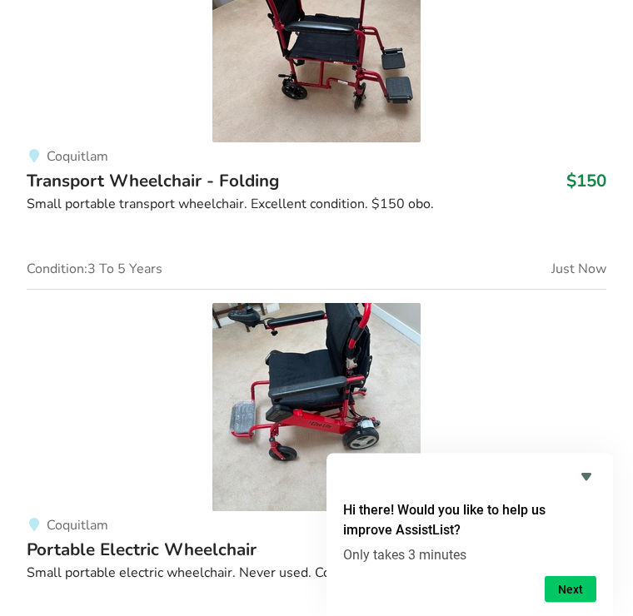
scroll to position [2660, 0]
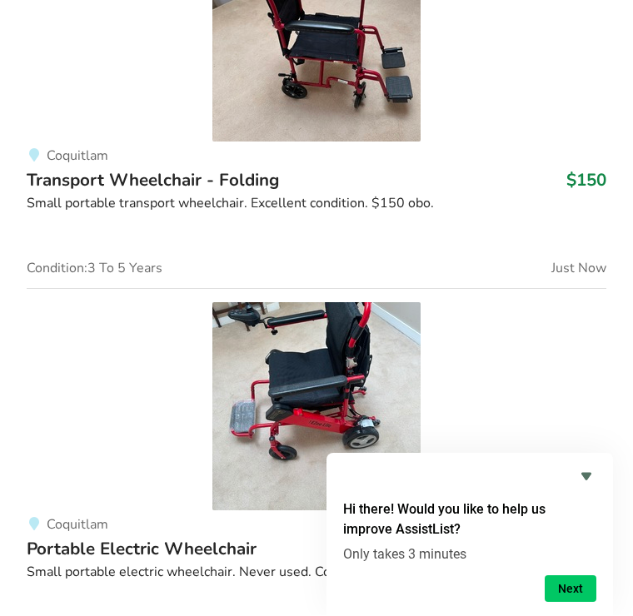
click at [591, 487] on icon "Hide survey" at bounding box center [586, 477] width 20 height 20
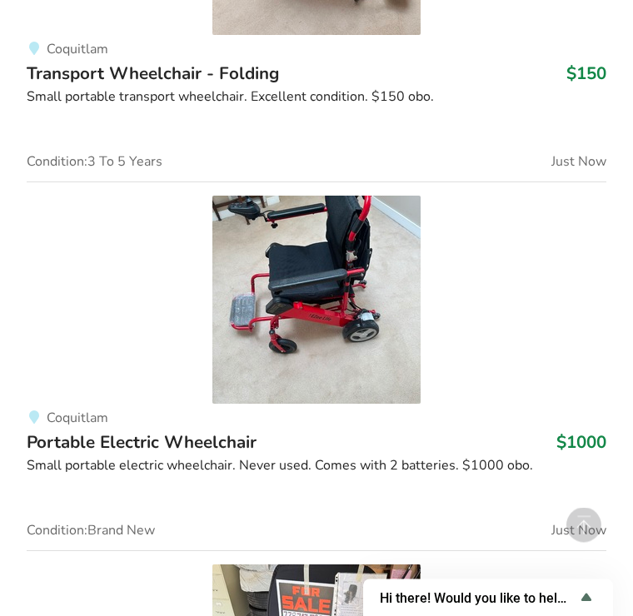
scroll to position [2767, 0]
click at [315, 327] on img at bounding box center [316, 300] width 208 height 208
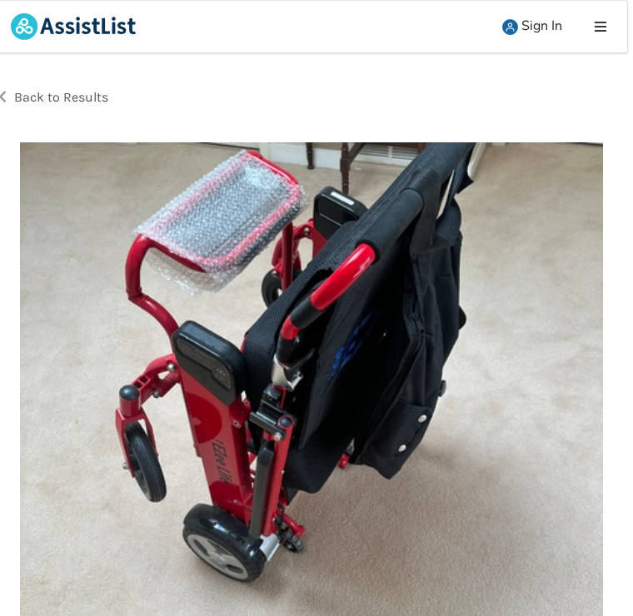
scroll to position [0, 5]
click at [17, 87] on div "Back to Results" at bounding box center [153, 97] width 316 height 47
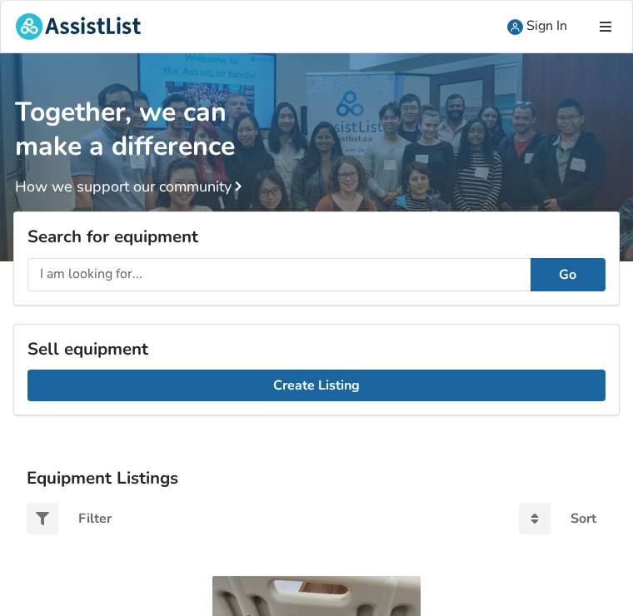
click at [238, 282] on input "text" at bounding box center [278, 274] width 503 height 33
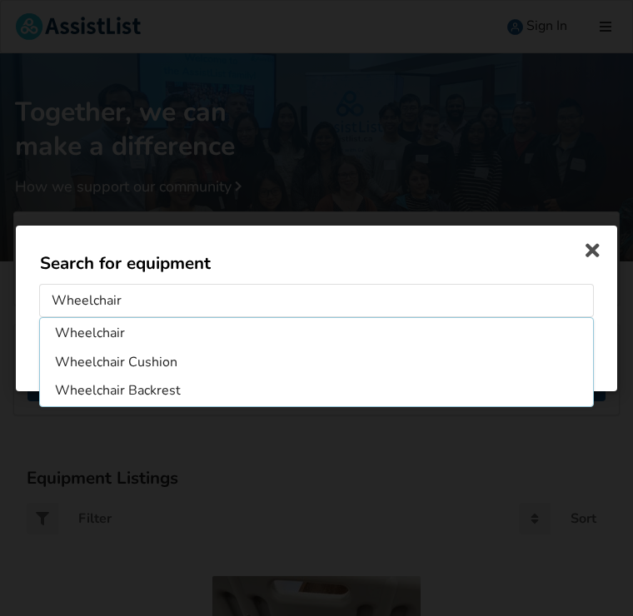
type input "Wheelchairs"
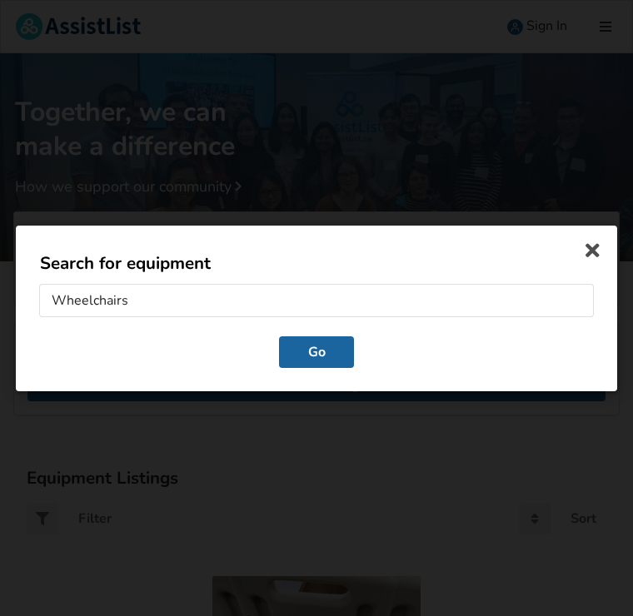
click at [316, 352] on button "Go" at bounding box center [316, 351] width 75 height 32
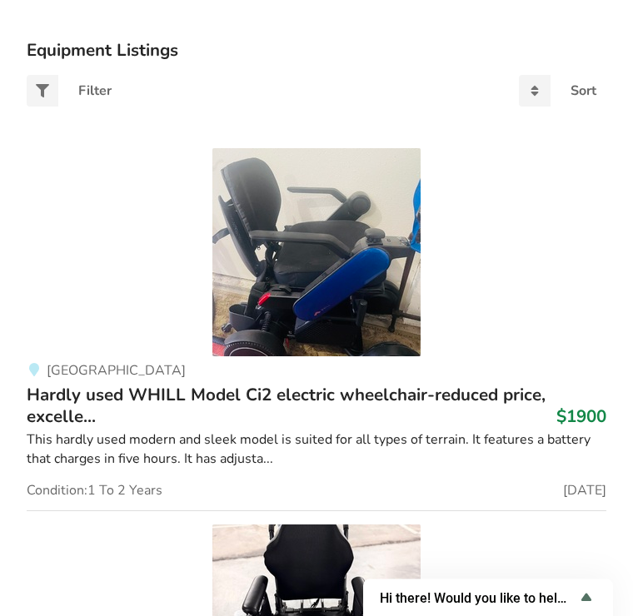
scroll to position [428, 0]
click at [370, 231] on img at bounding box center [316, 252] width 208 height 208
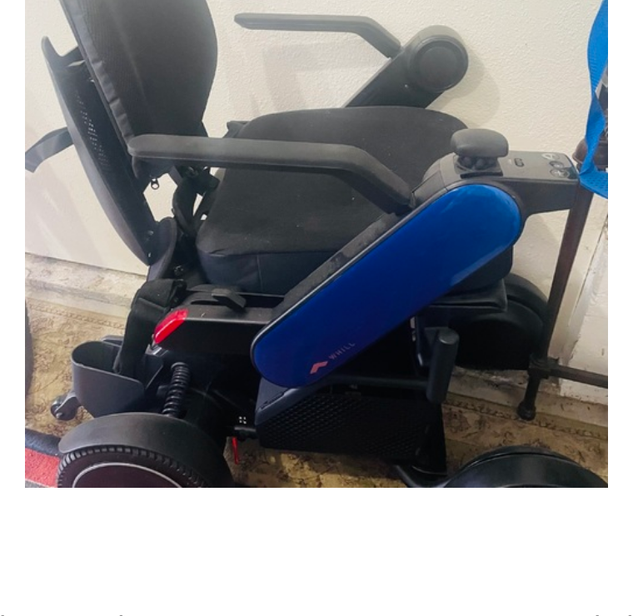
scroll to position [236, 0]
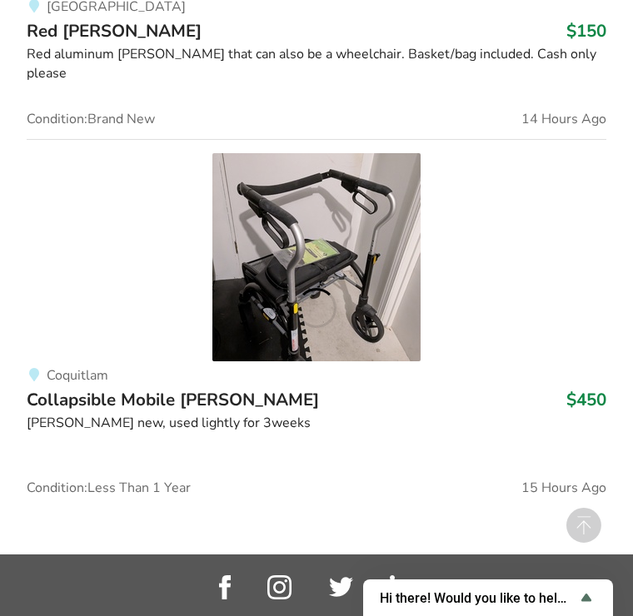
scroll to position [7615, 0]
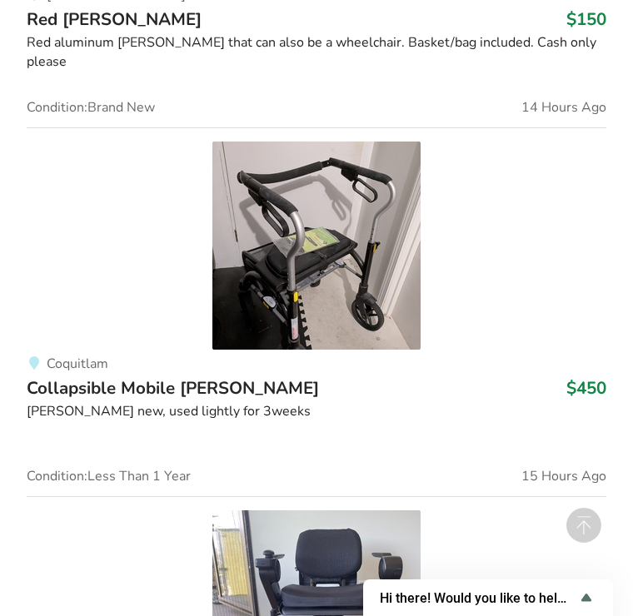
click at [381, 233] on img at bounding box center [316, 245] width 208 height 208
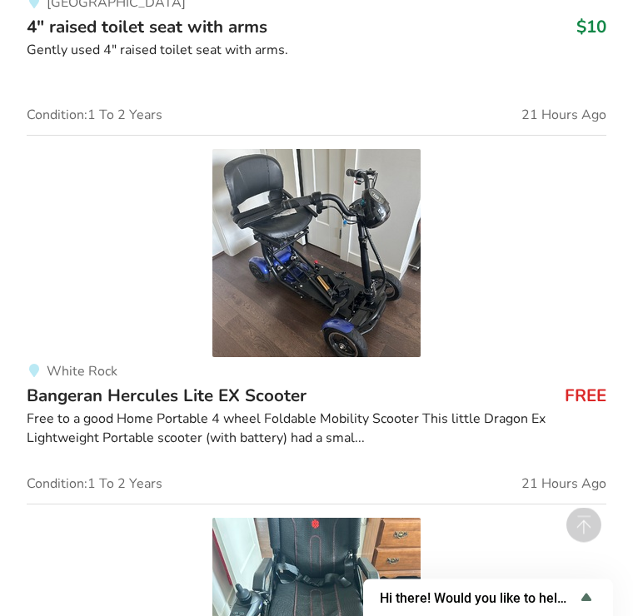
scroll to position [10750, 0]
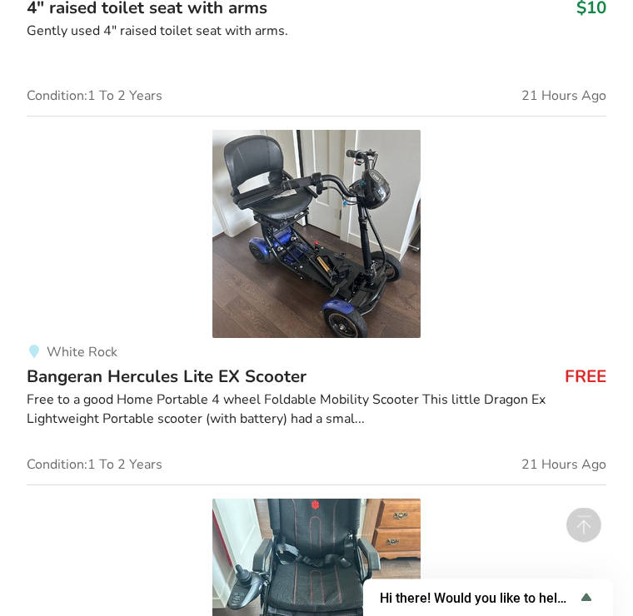
click at [352, 258] on img at bounding box center [316, 235] width 208 height 208
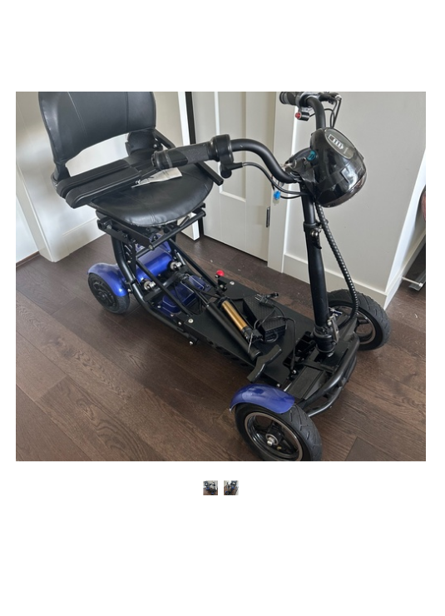
scroll to position [200, 27]
